Goal: Check status: Check status

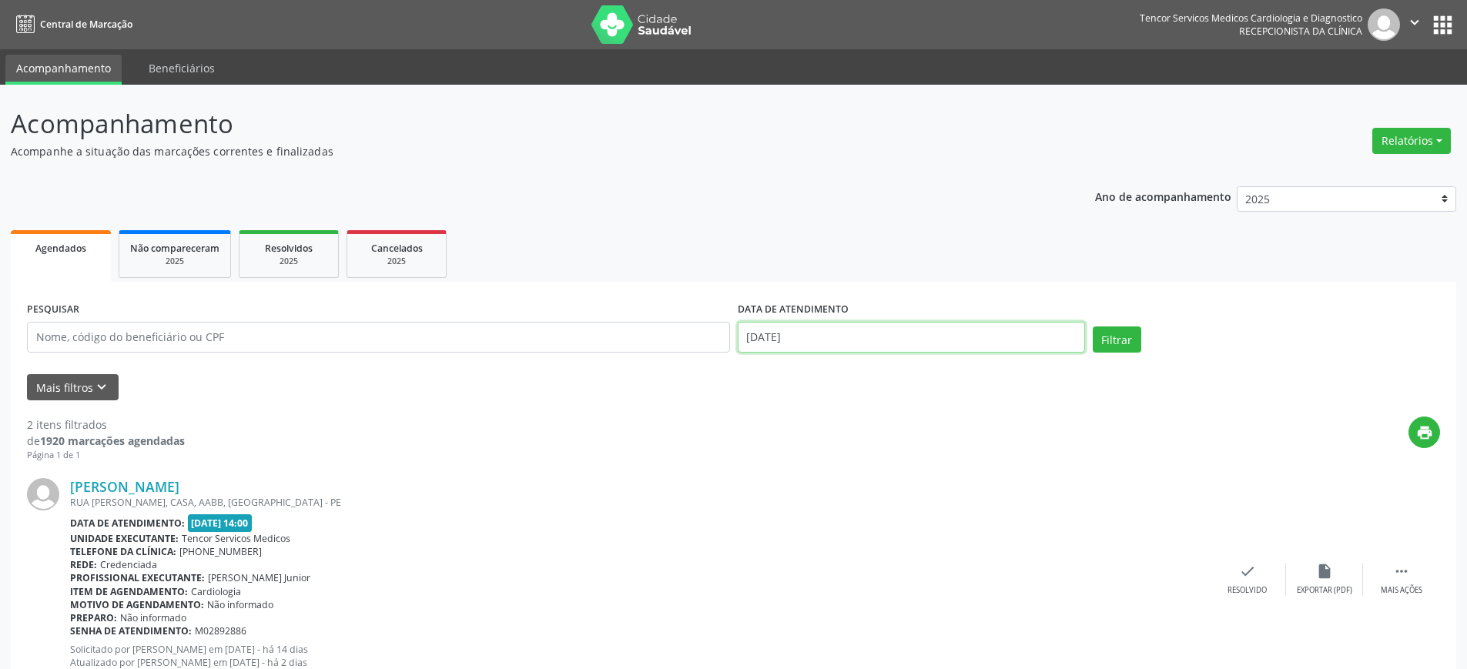
click at [1065, 339] on input "[DATE]" at bounding box center [911, 337] width 347 height 31
click at [790, 491] on span "15" at bounding box center [788, 479] width 30 height 30
type input "[DATE]"
click at [789, 478] on span "15" at bounding box center [788, 479] width 30 height 30
click at [789, 478] on div "[PERSON_NAME]" at bounding box center [639, 486] width 1139 height 17
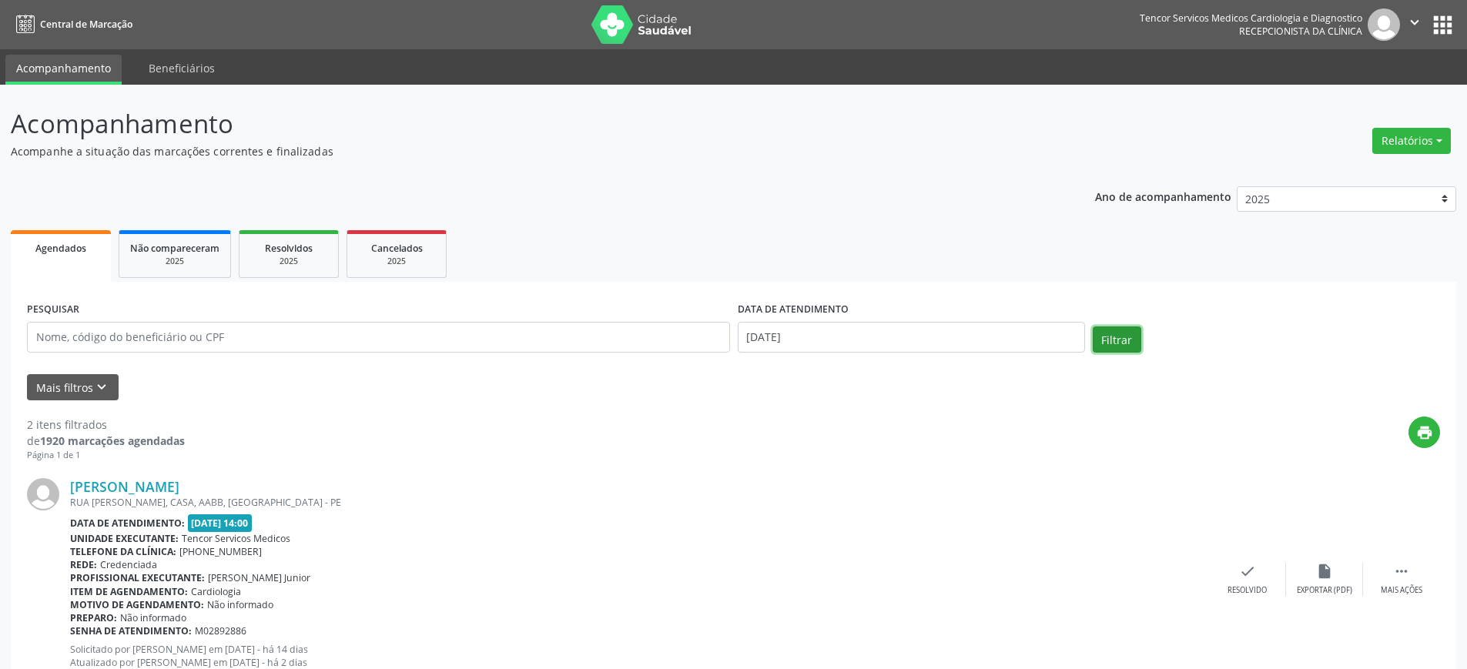
click at [1128, 340] on button "Filtrar" at bounding box center [1117, 340] width 49 height 26
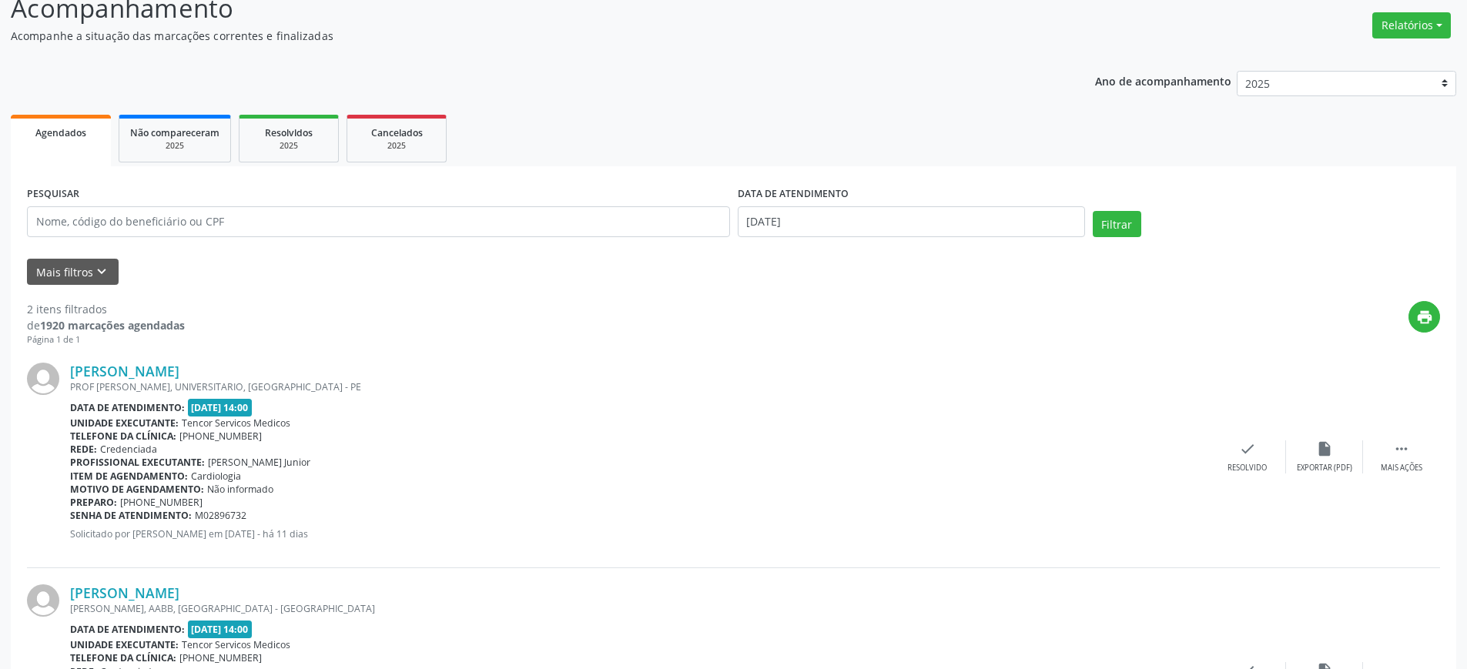
scroll to position [263, 0]
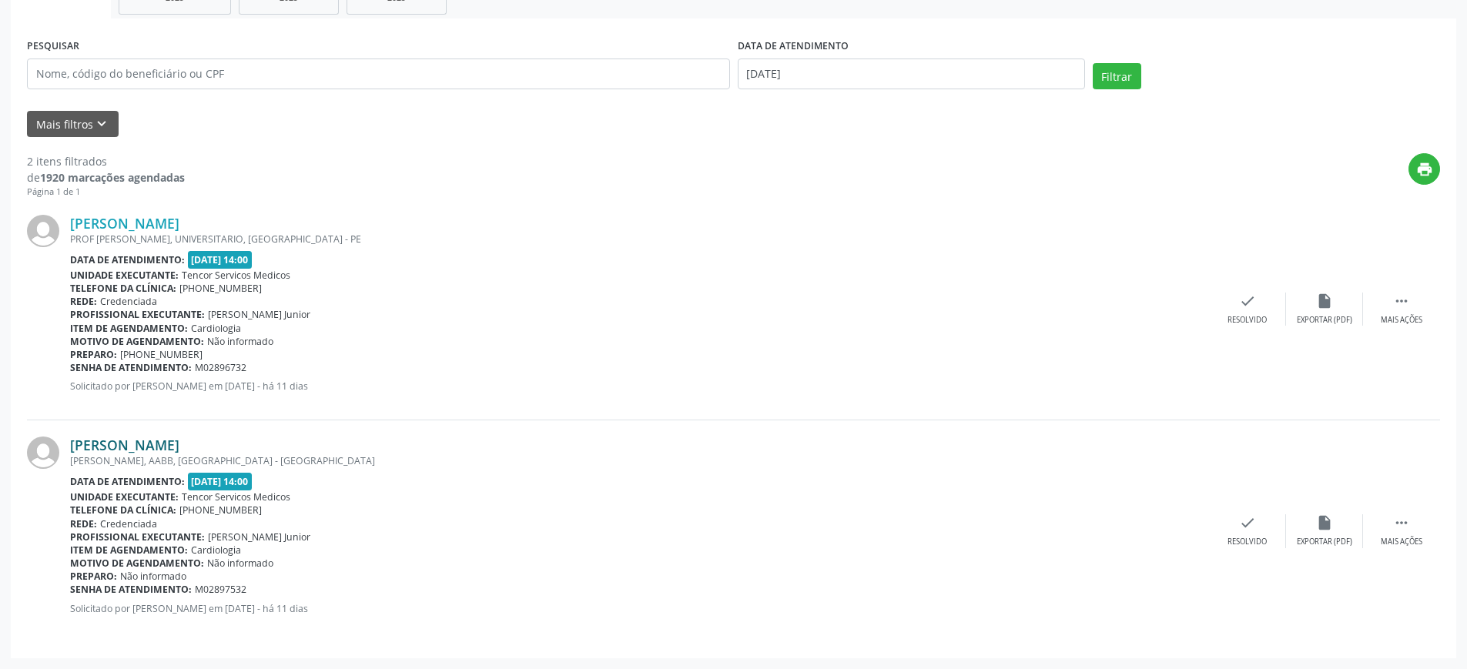
click at [179, 444] on link "[PERSON_NAME]" at bounding box center [124, 445] width 109 height 17
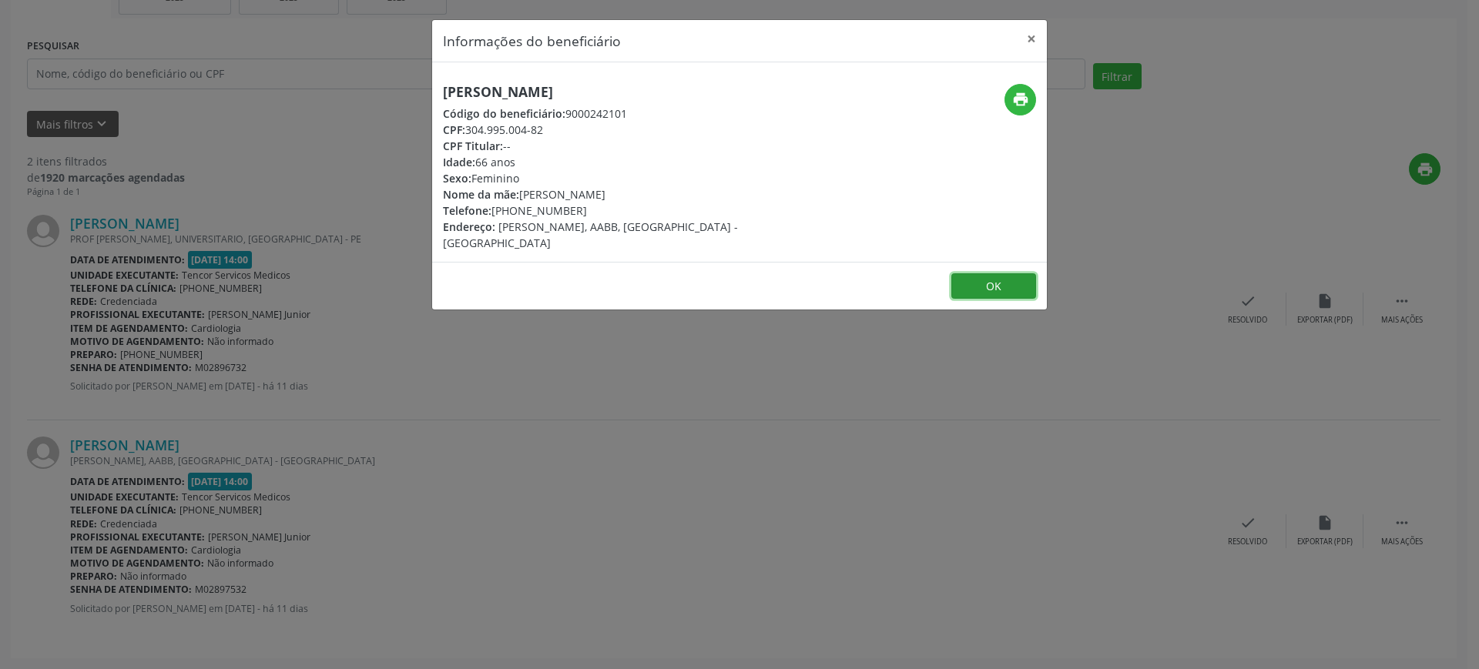
click at [1010, 273] on button "OK" at bounding box center [993, 286] width 85 height 26
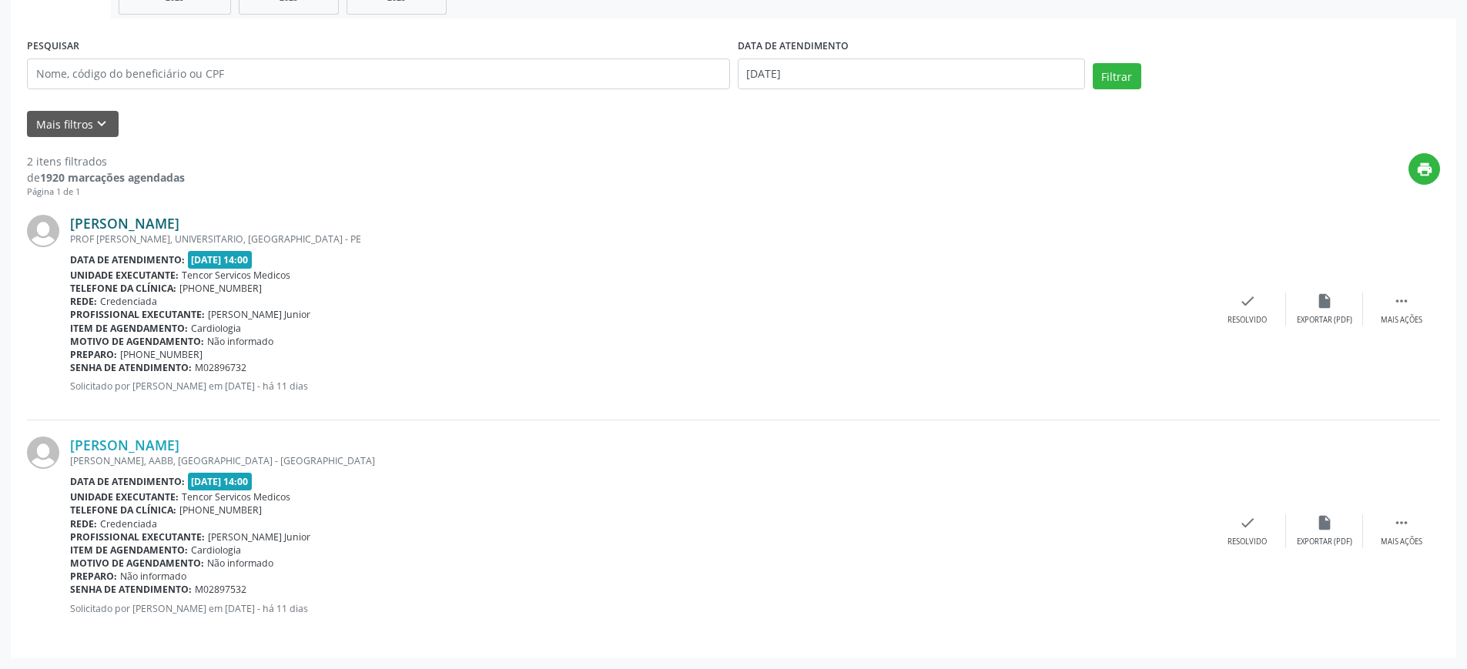
click at [156, 226] on link "[PERSON_NAME]" at bounding box center [124, 223] width 109 height 17
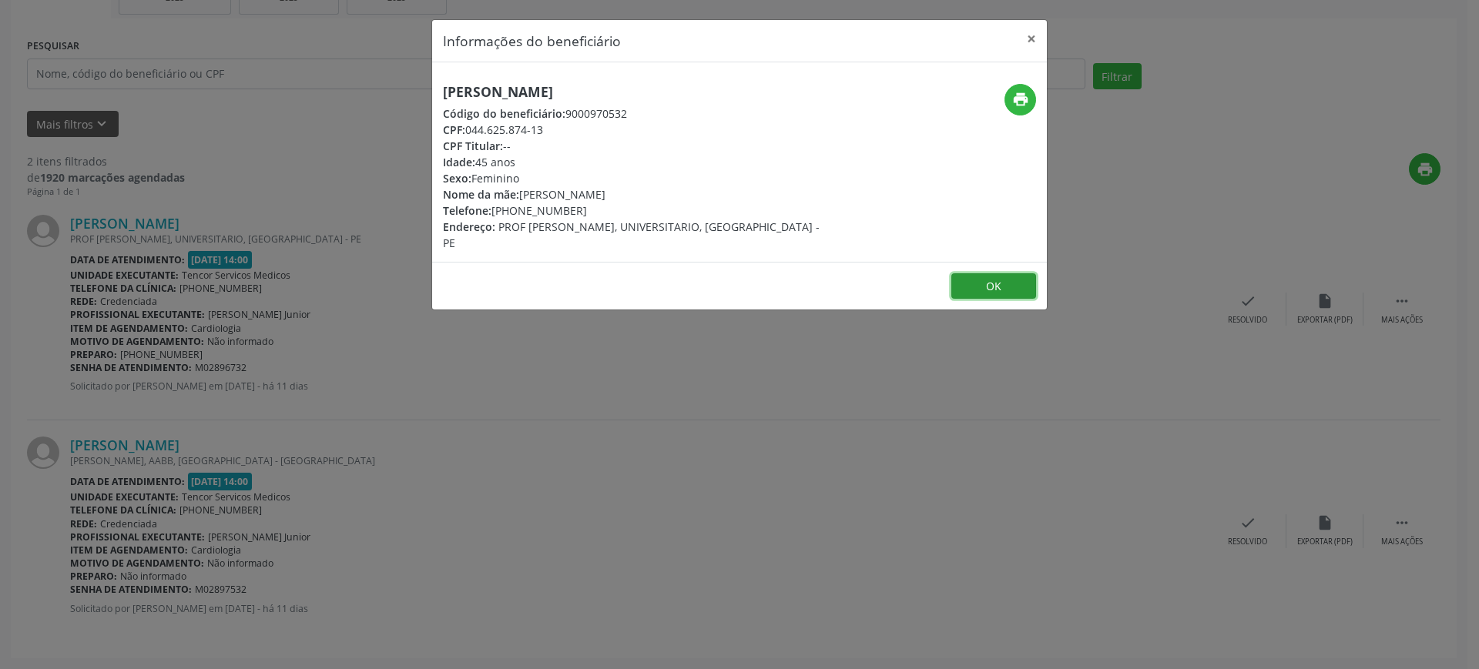
click at [982, 296] on button "OK" at bounding box center [993, 286] width 85 height 26
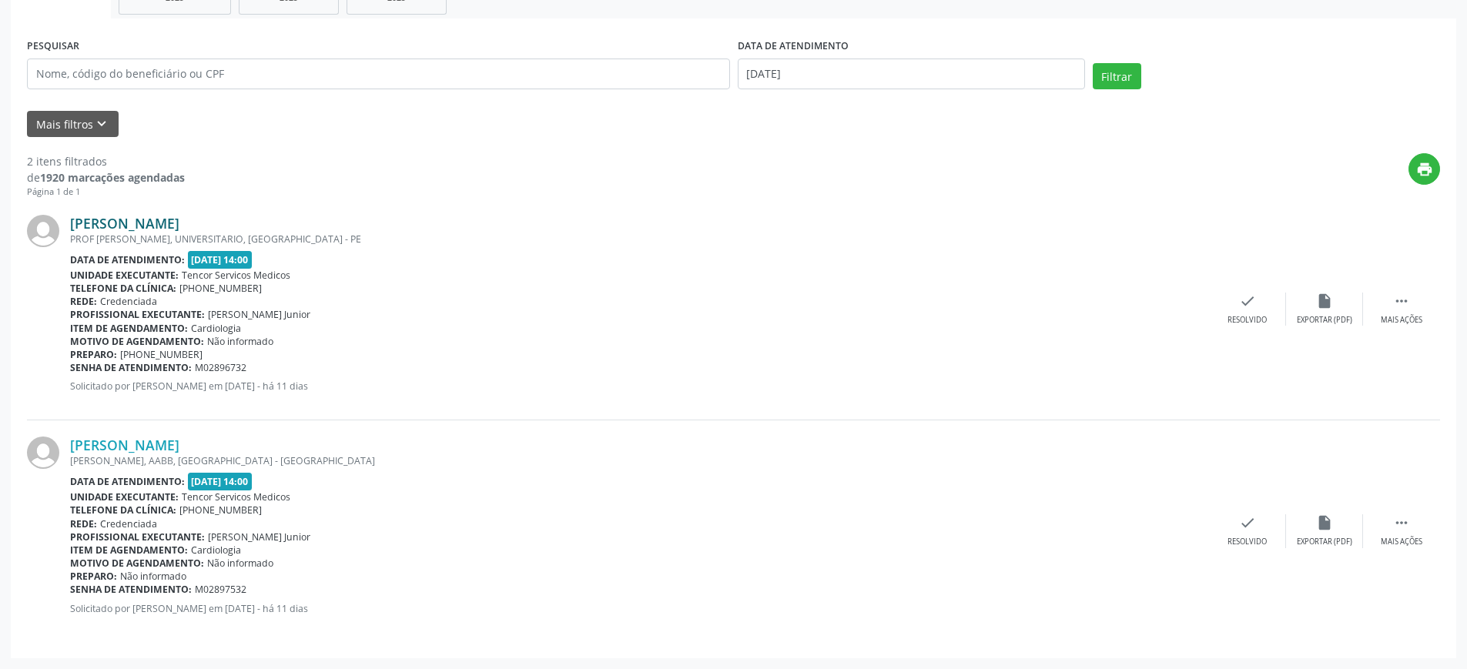
click at [179, 222] on link "[PERSON_NAME]" at bounding box center [124, 223] width 109 height 17
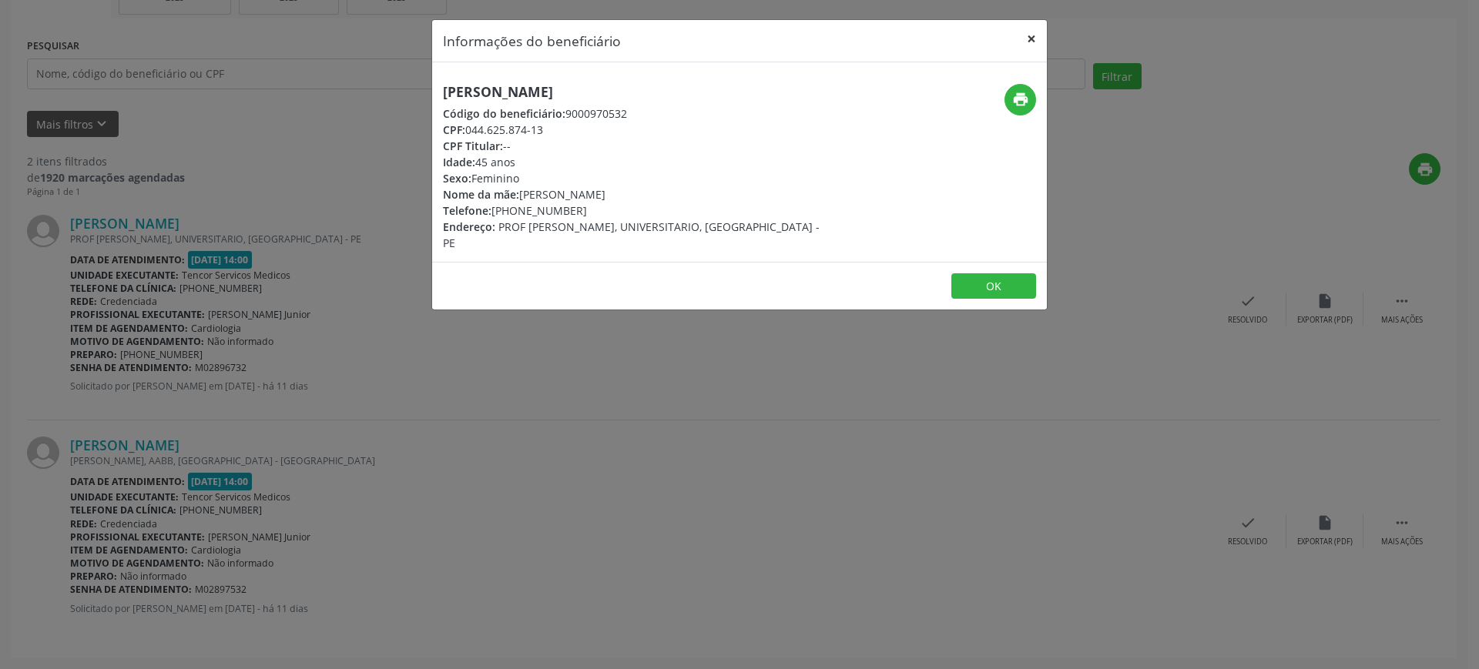
click at [1035, 33] on button "×" at bounding box center [1031, 39] width 31 height 38
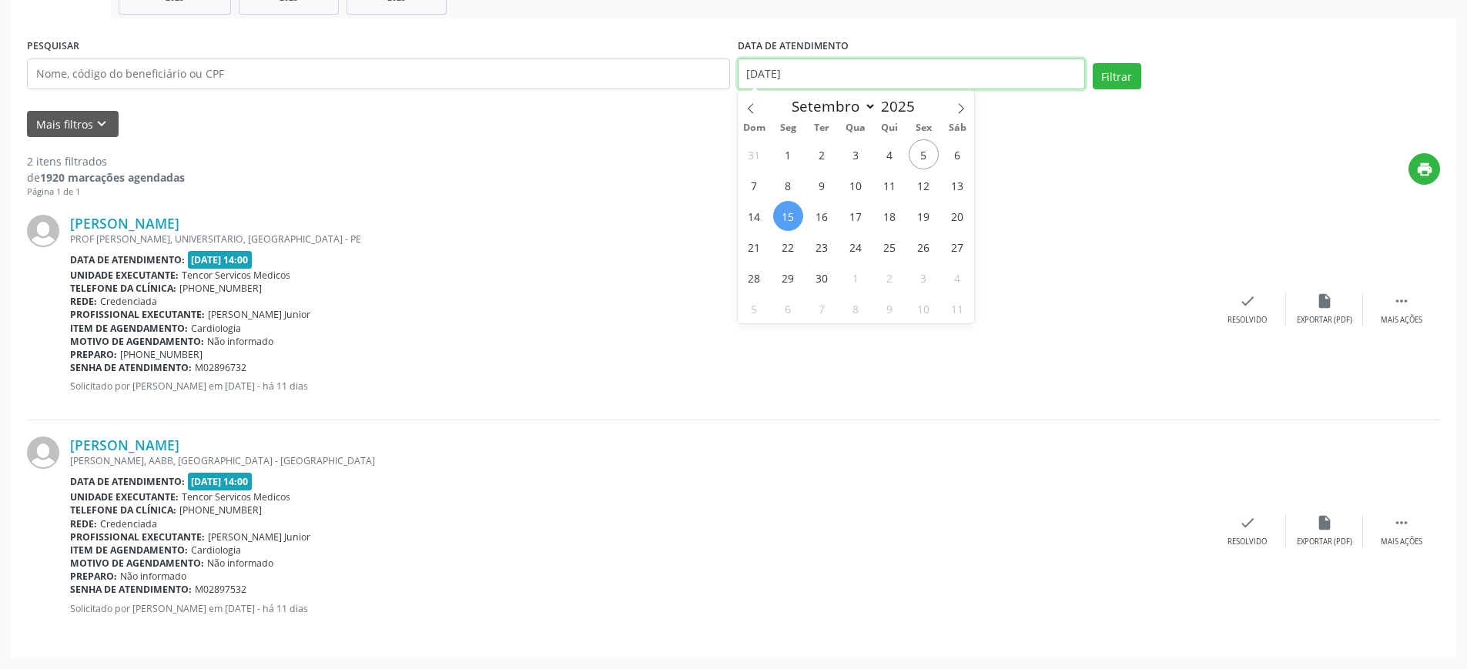
click at [959, 81] on input "[DATE]" at bounding box center [911, 74] width 347 height 31
click at [923, 220] on span "19" at bounding box center [924, 216] width 30 height 30
type input "[DATE]"
click at [924, 219] on span "19" at bounding box center [924, 216] width 30 height 30
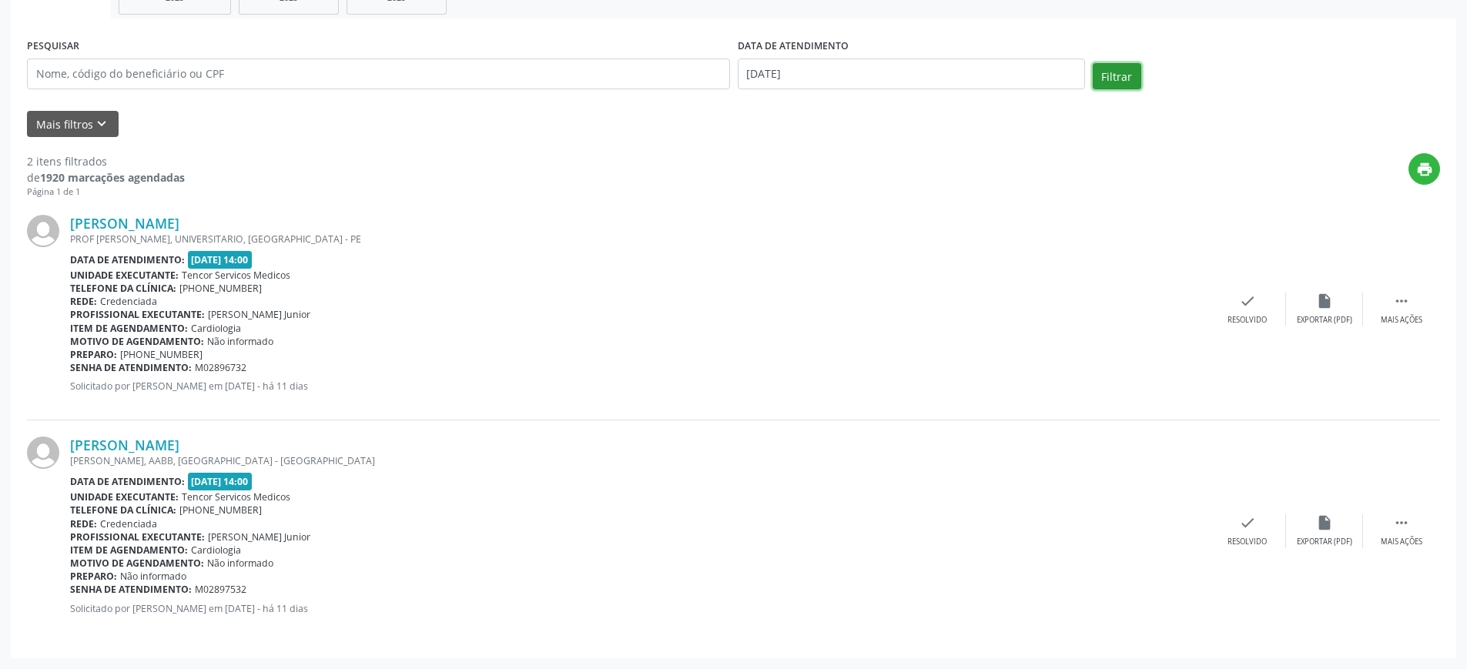
click at [1112, 68] on button "Filtrar" at bounding box center [1117, 76] width 49 height 26
click at [170, 216] on link "[PERSON_NAME]" at bounding box center [124, 223] width 109 height 17
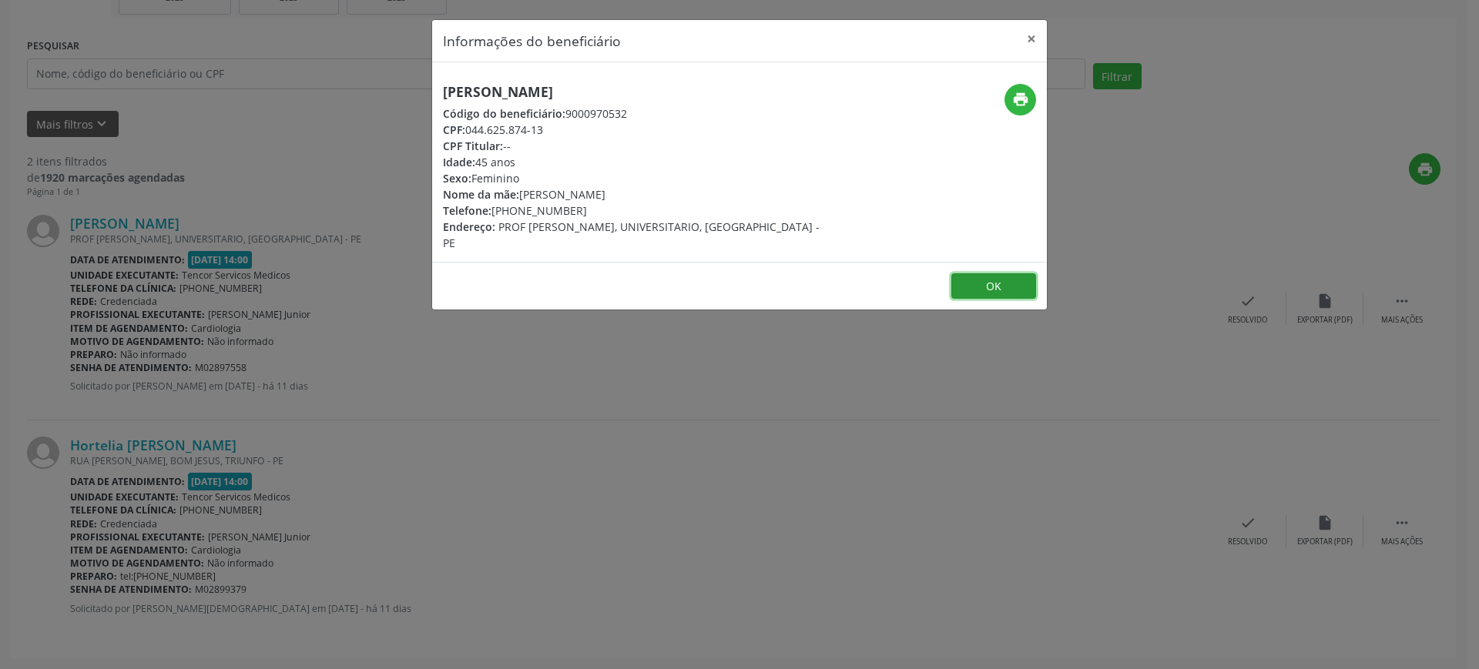
click at [978, 288] on button "OK" at bounding box center [993, 286] width 85 height 26
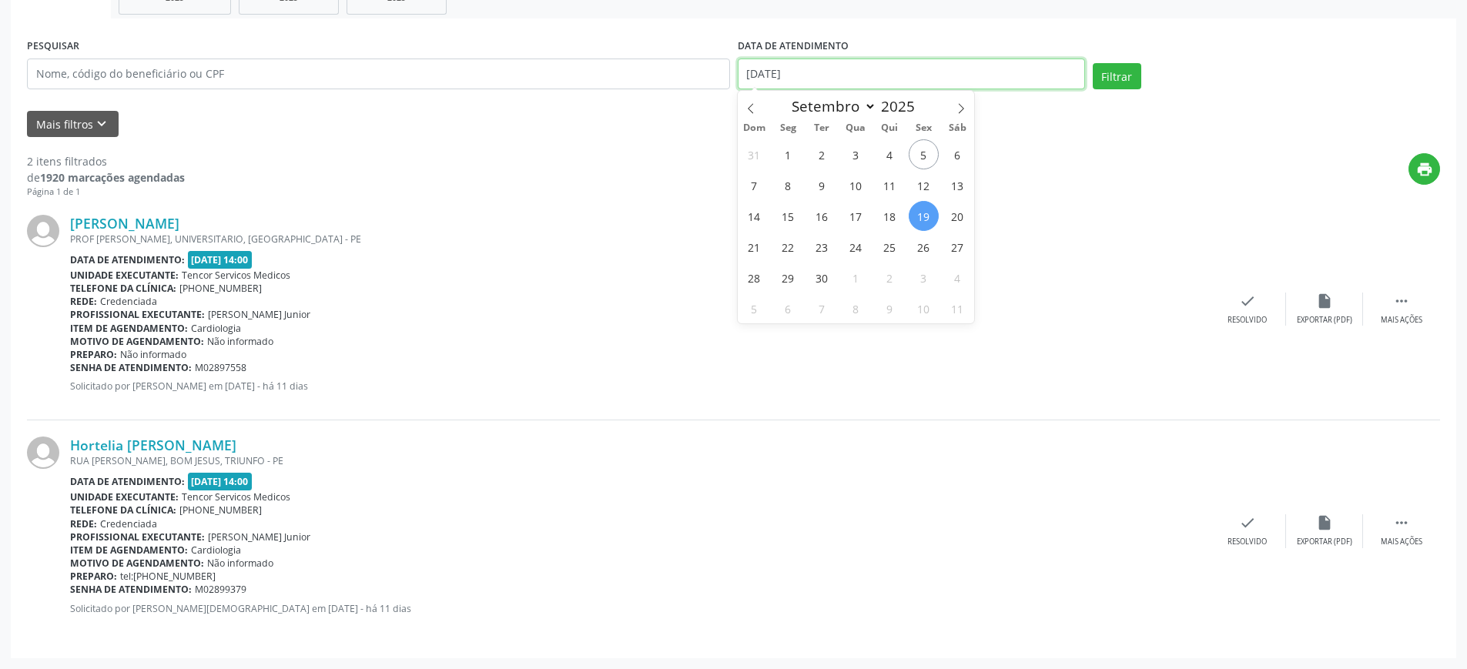
click at [1070, 78] on input "[DATE]" at bounding box center [911, 74] width 347 height 31
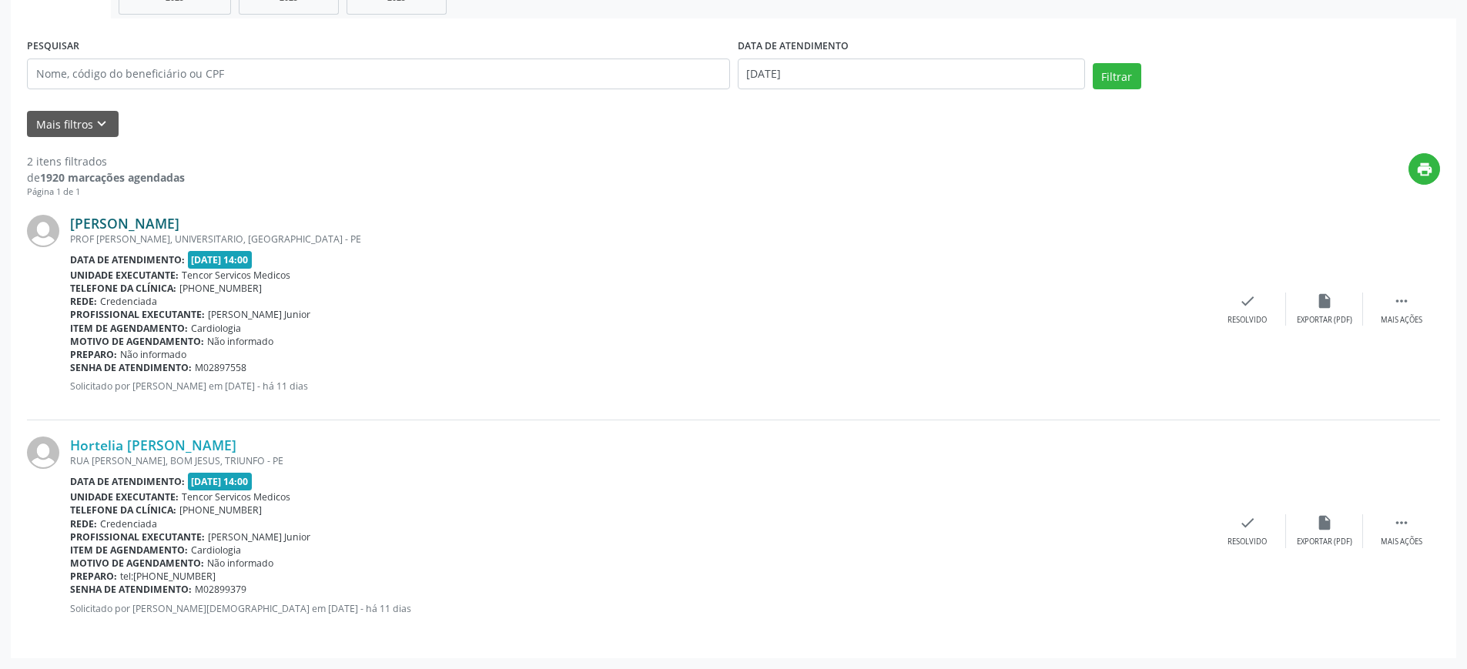
click at [119, 222] on link "[PERSON_NAME]" at bounding box center [124, 223] width 109 height 17
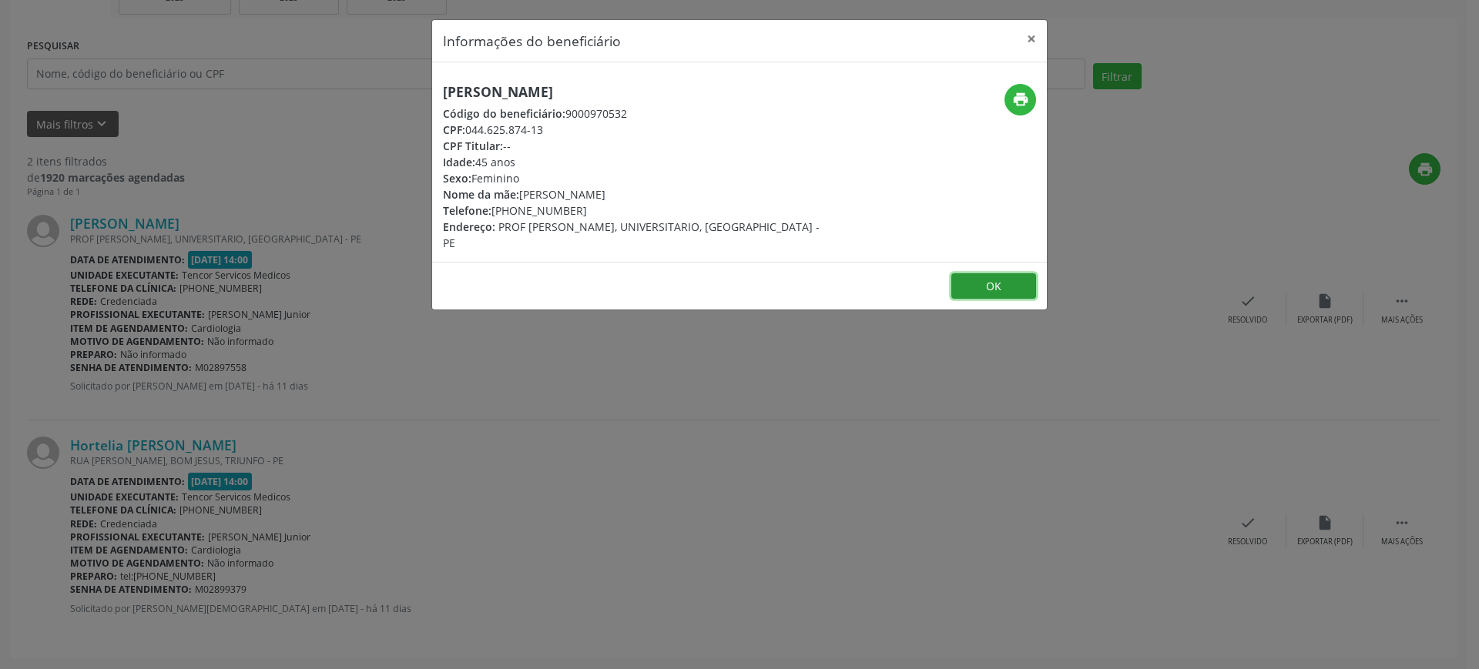
click at [994, 292] on button "OK" at bounding box center [993, 286] width 85 height 26
